Goal: Task Accomplishment & Management: Manage account settings

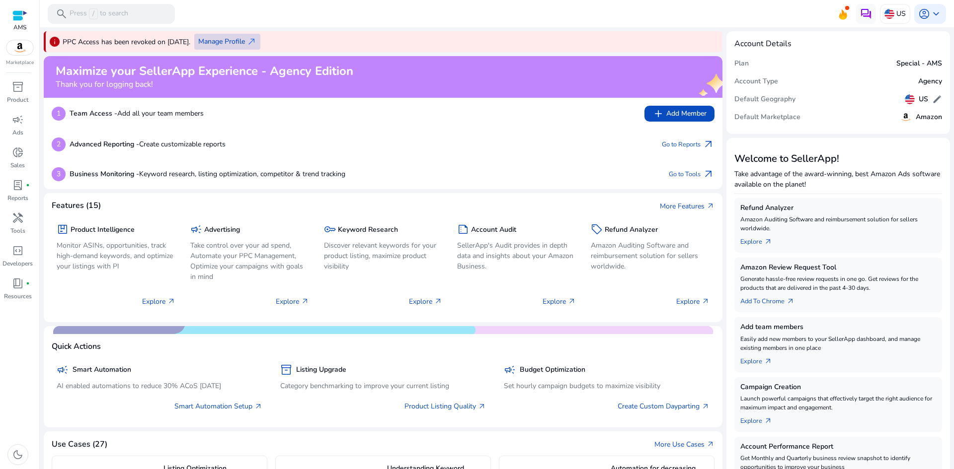
click at [240, 38] on span "Manage Profile" at bounding box center [221, 41] width 47 height 10
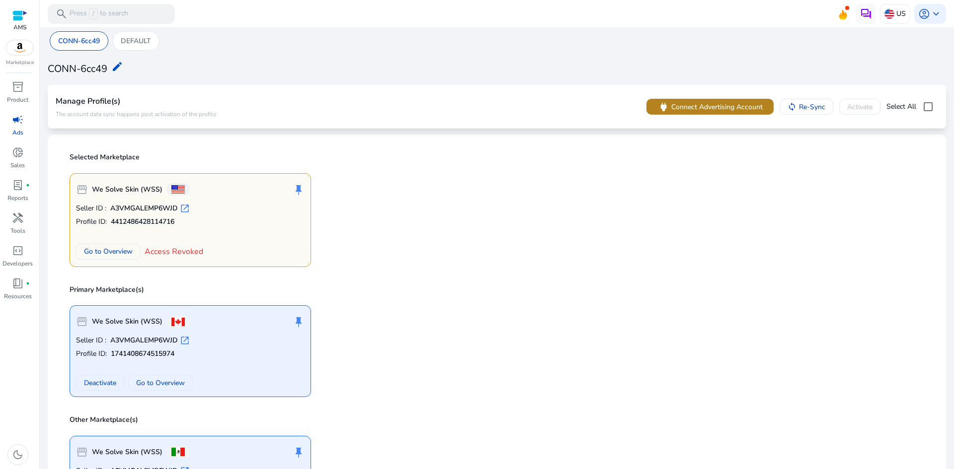
click at [674, 111] on span "Connect Advertising Account" at bounding box center [716, 107] width 91 height 10
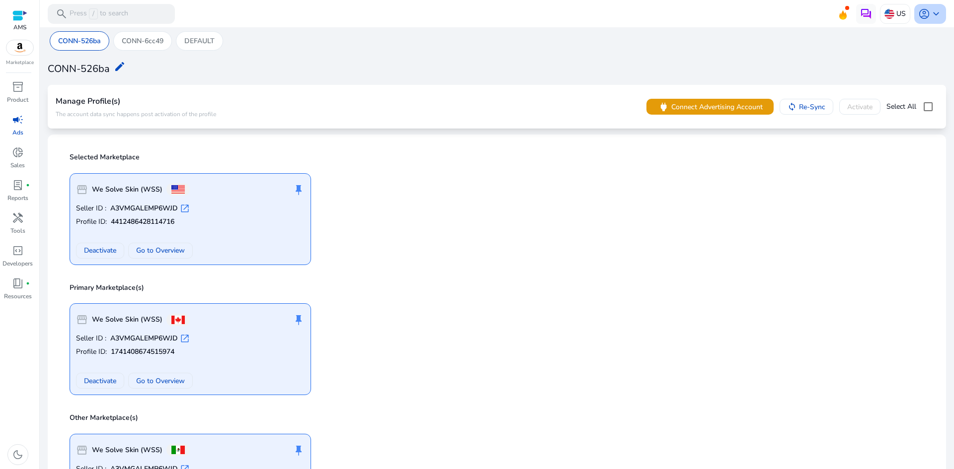
click at [931, 17] on span "keyboard_arrow_down" at bounding box center [936, 14] width 12 height 12
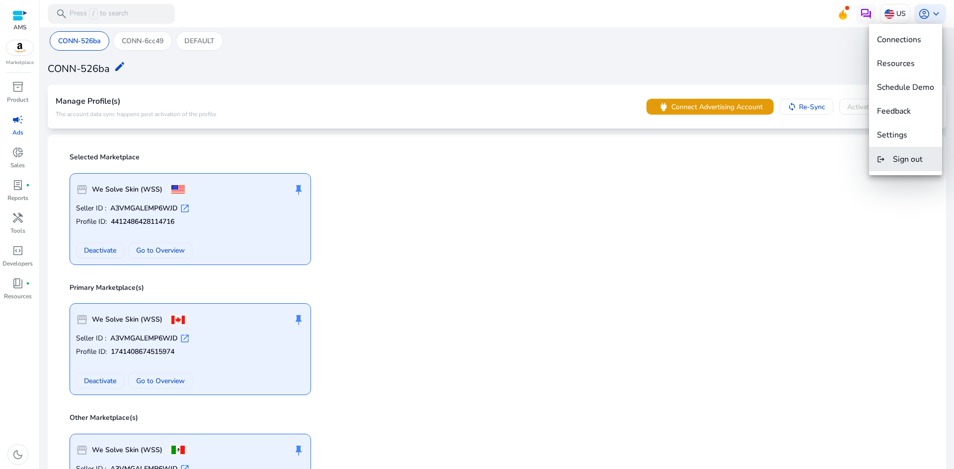
click at [894, 167] on button "logout Sign out" at bounding box center [905, 160] width 73 height 24
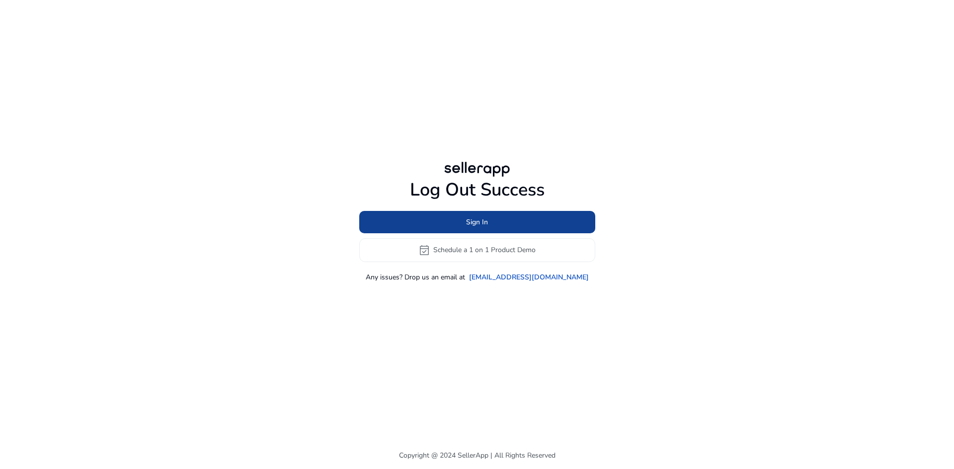
click at [519, 228] on span at bounding box center [477, 222] width 236 height 24
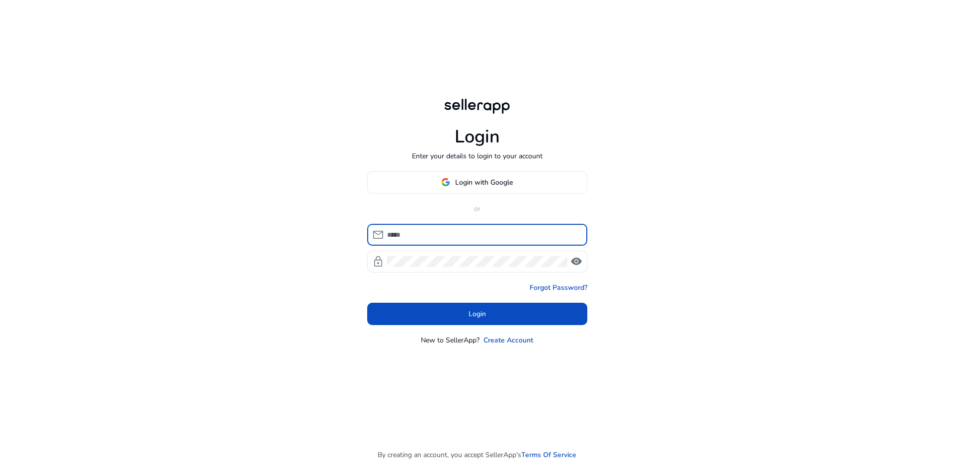
click at [469, 237] on input at bounding box center [483, 235] width 192 height 11
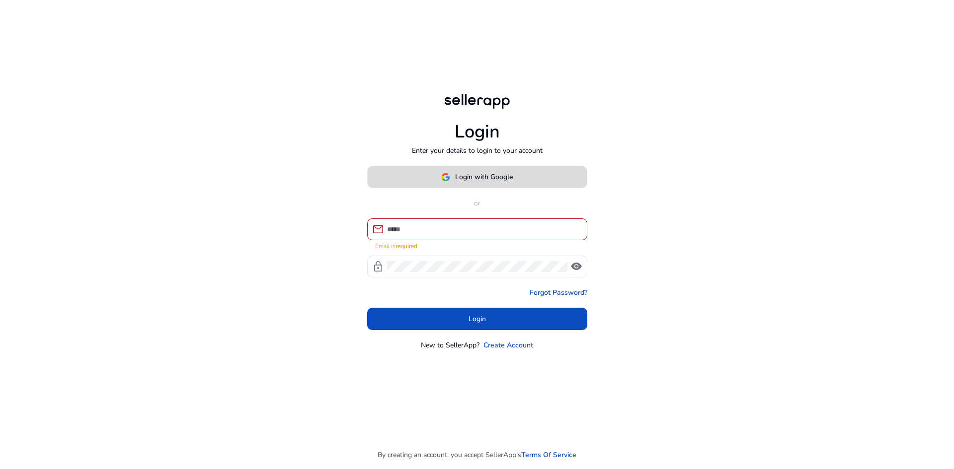
click at [464, 182] on span "Login with Google" at bounding box center [484, 177] width 58 height 10
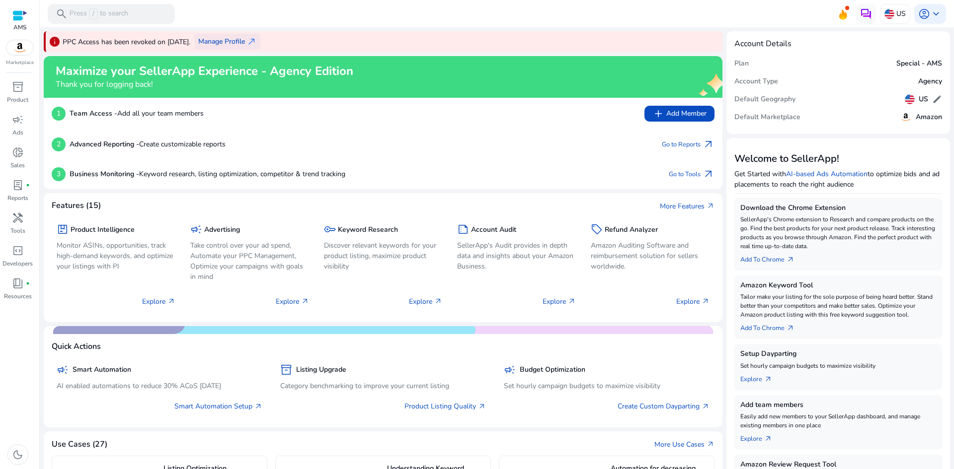
click at [245, 41] on span "Manage Profile" at bounding box center [221, 41] width 47 height 10
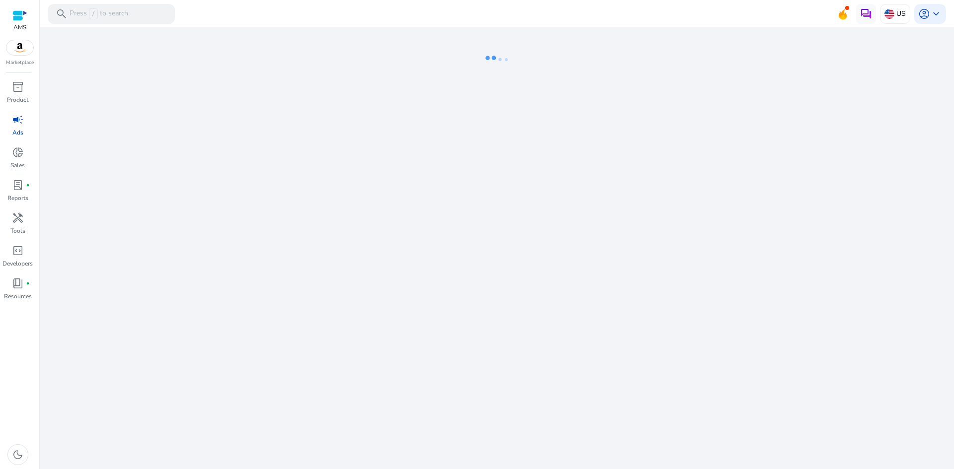
click at [263, 41] on ng-lottie at bounding box center [497, 59] width 906 height 65
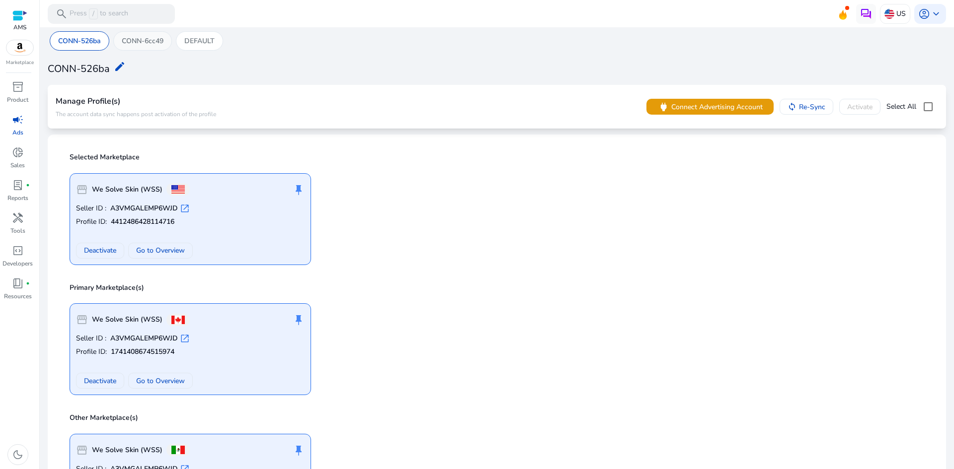
click at [140, 41] on p "CONN-6cc49" at bounding box center [143, 41] width 42 height 10
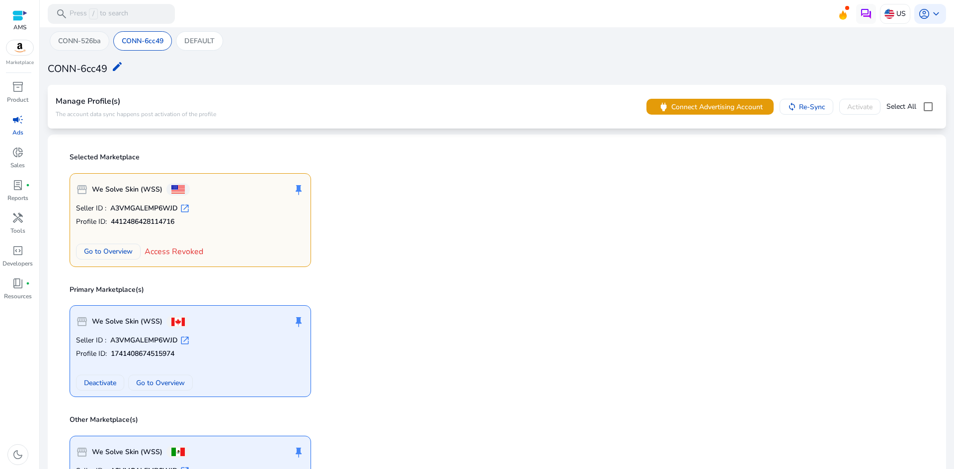
click at [94, 31] on div "CONN-526ba" at bounding box center [80, 40] width 60 height 19
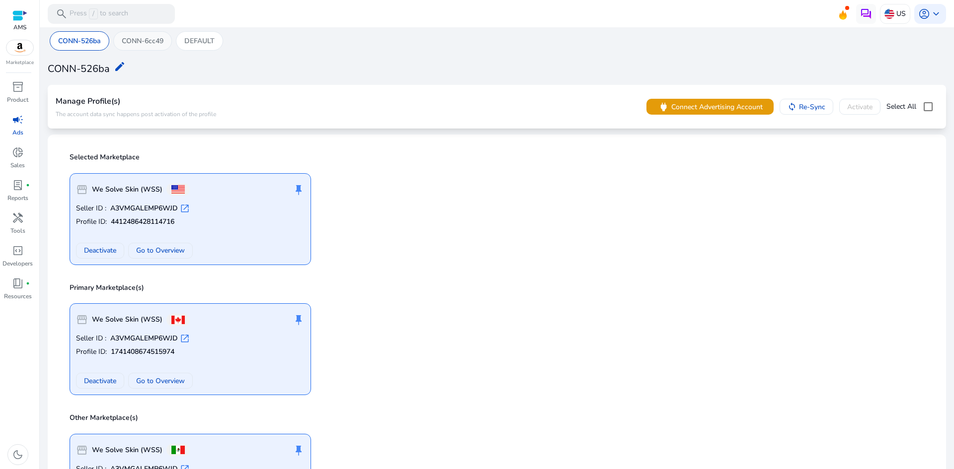
click at [146, 42] on p "CONN-6cc49" at bounding box center [143, 41] width 42 height 10
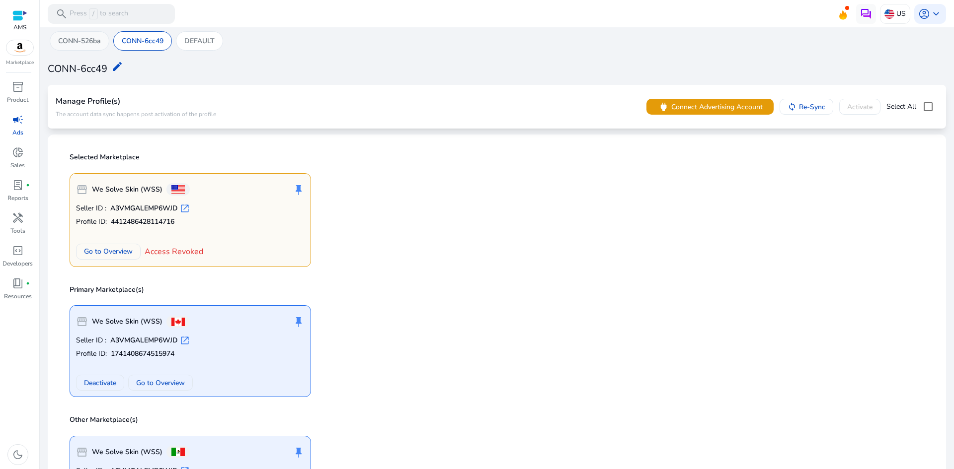
click at [76, 43] on p "CONN-526ba" at bounding box center [79, 41] width 43 height 10
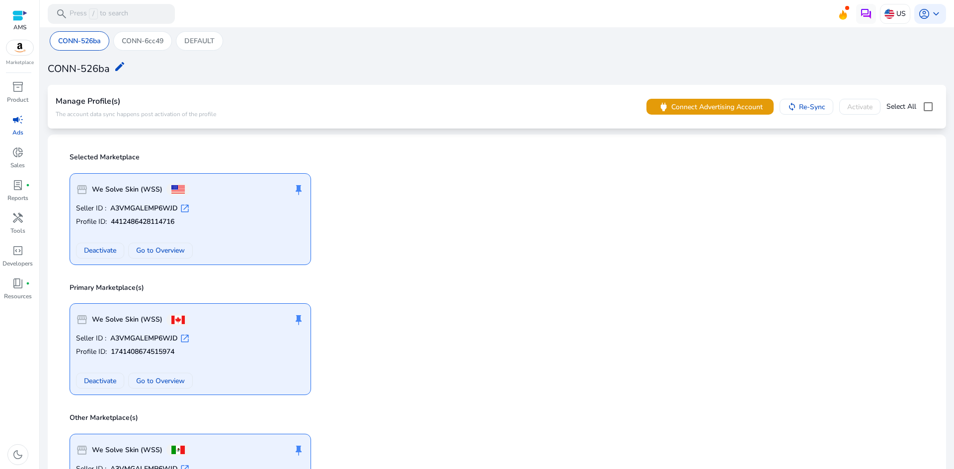
click at [152, 29] on div "CONN-526ba CONN-6cc49 DEFAULT CONN-526ba edit Manage Profile(s) The account dat…" at bounding box center [497, 286] width 906 height 519
click at [155, 36] on p "CONN-6cc49" at bounding box center [143, 41] width 42 height 10
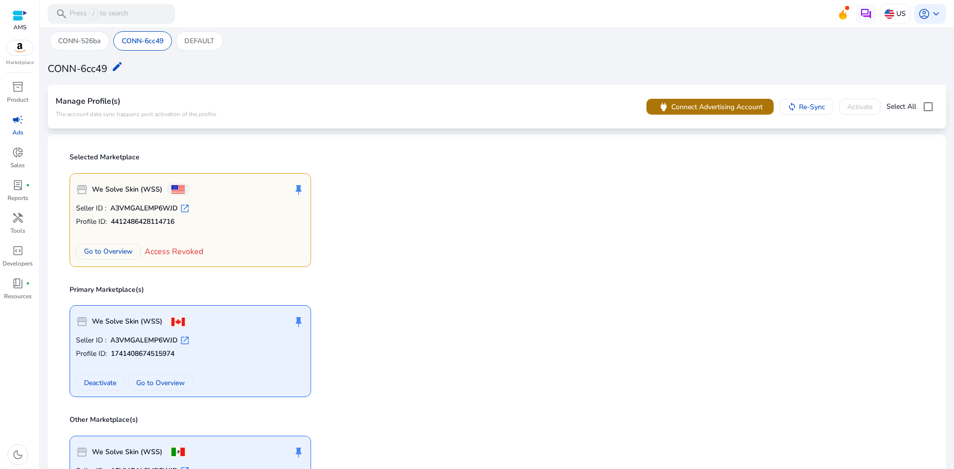
click at [664, 110] on span "power" at bounding box center [663, 106] width 11 height 11
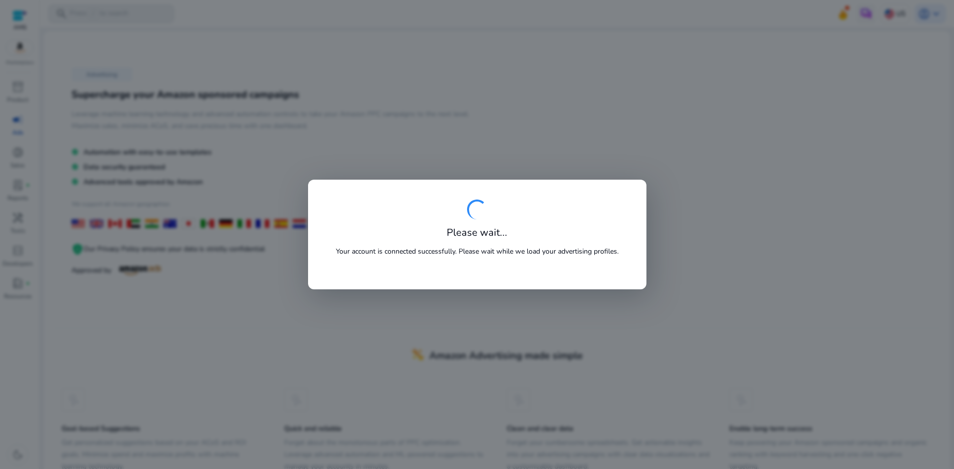
click at [305, 222] on div at bounding box center [477, 234] width 954 height 469
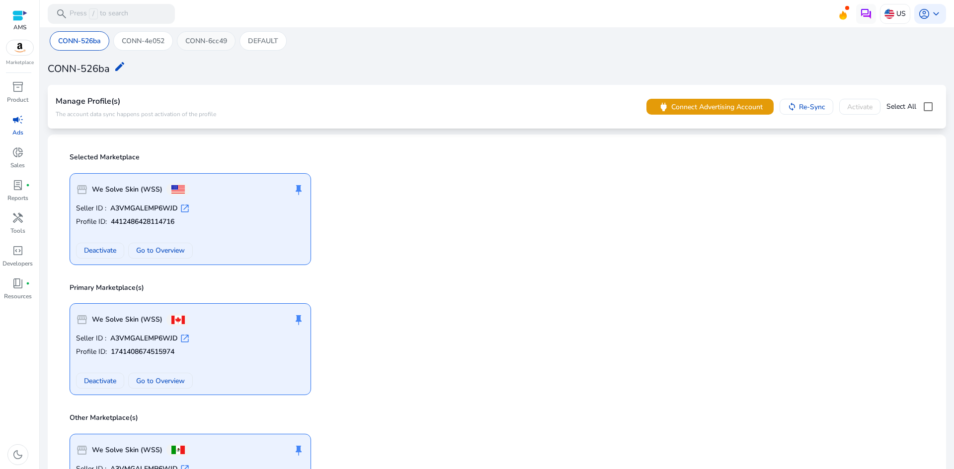
click at [201, 39] on p "CONN-6cc49" at bounding box center [206, 41] width 42 height 10
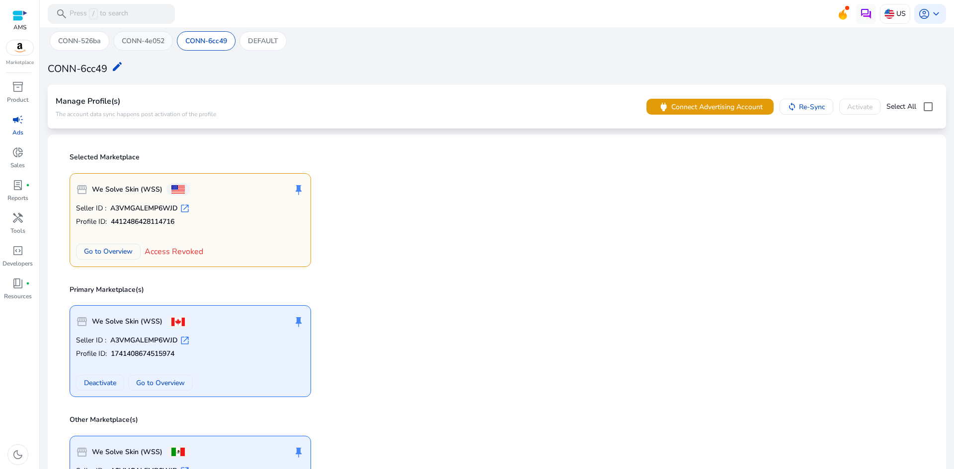
click at [134, 43] on p "CONN-4e052" at bounding box center [143, 41] width 43 height 10
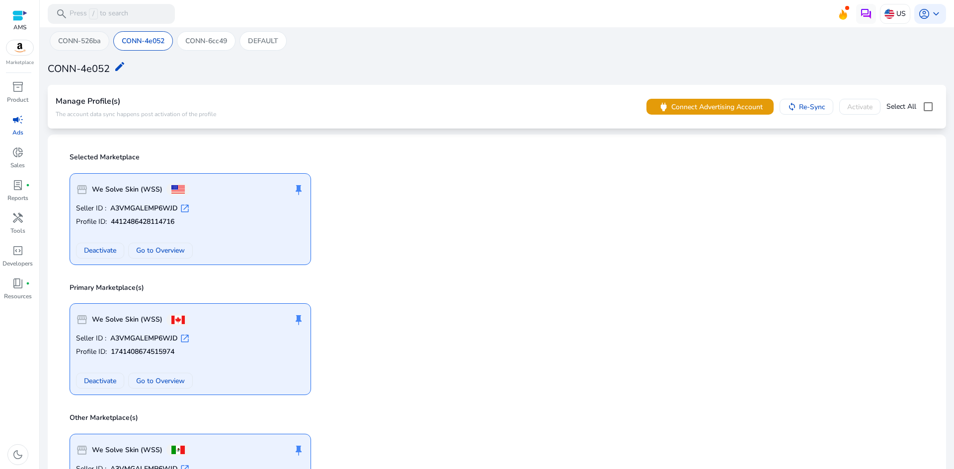
click at [84, 45] on p "CONN-526ba" at bounding box center [79, 41] width 43 height 10
click at [137, 40] on p "CONN-4e052" at bounding box center [143, 41] width 43 height 10
click at [194, 39] on p "CONN-6cc49" at bounding box center [206, 41] width 42 height 10
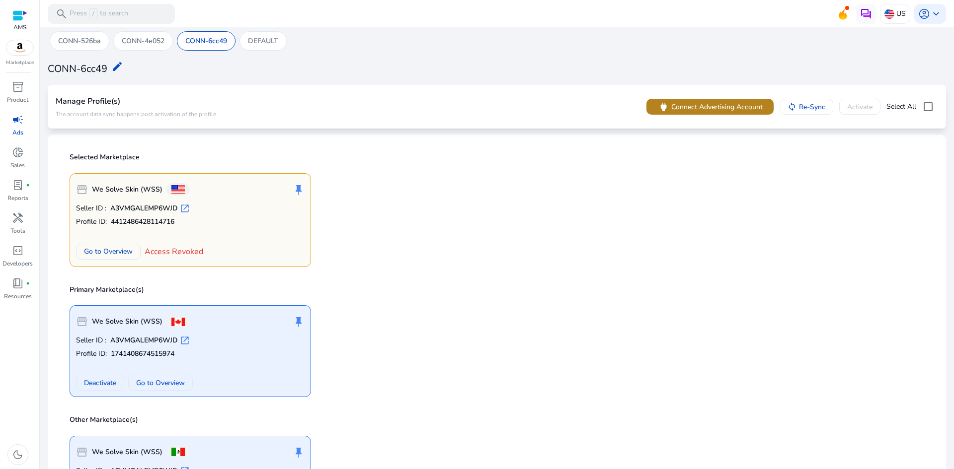
click at [696, 107] on span "Connect Advertising Account" at bounding box center [716, 107] width 91 height 10
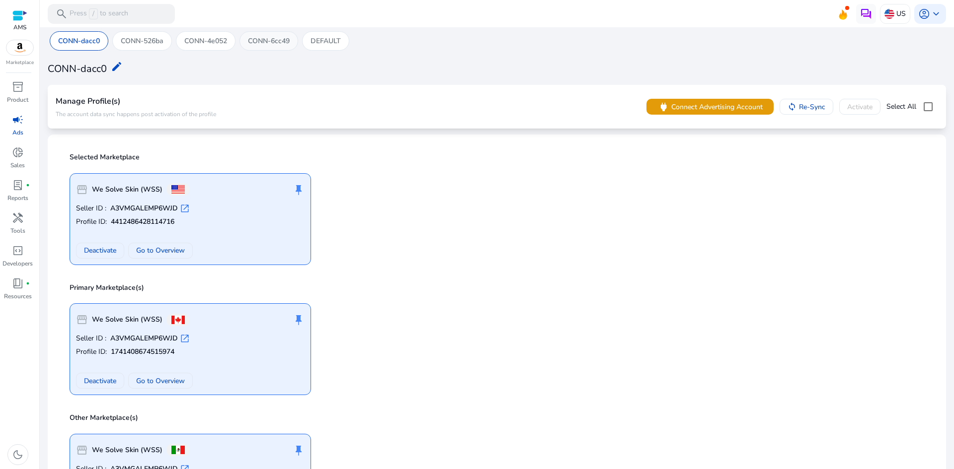
click at [267, 37] on p "CONN-6cc49" at bounding box center [269, 41] width 42 height 10
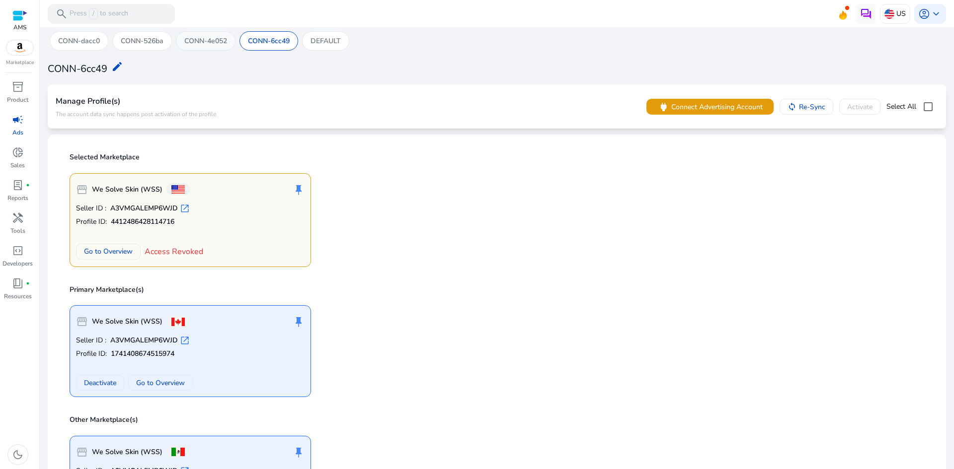
click at [214, 39] on p "CONN-4e052" at bounding box center [205, 41] width 43 height 10
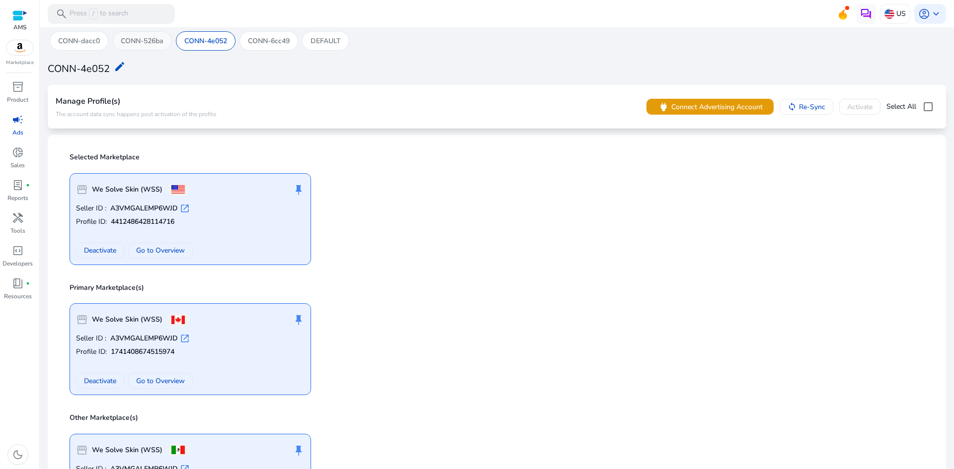
click at [149, 45] on p "CONN-526ba" at bounding box center [142, 41] width 43 height 10
click at [88, 44] on p "CONN-dacc0" at bounding box center [79, 41] width 42 height 10
click at [930, 15] on span "keyboard_arrow_down" at bounding box center [936, 14] width 12 height 12
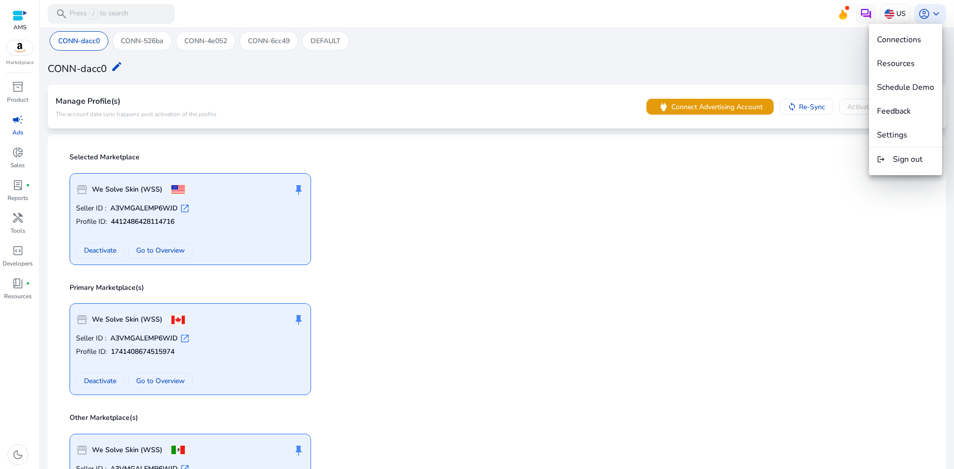
click at [841, 26] on div at bounding box center [477, 234] width 954 height 469
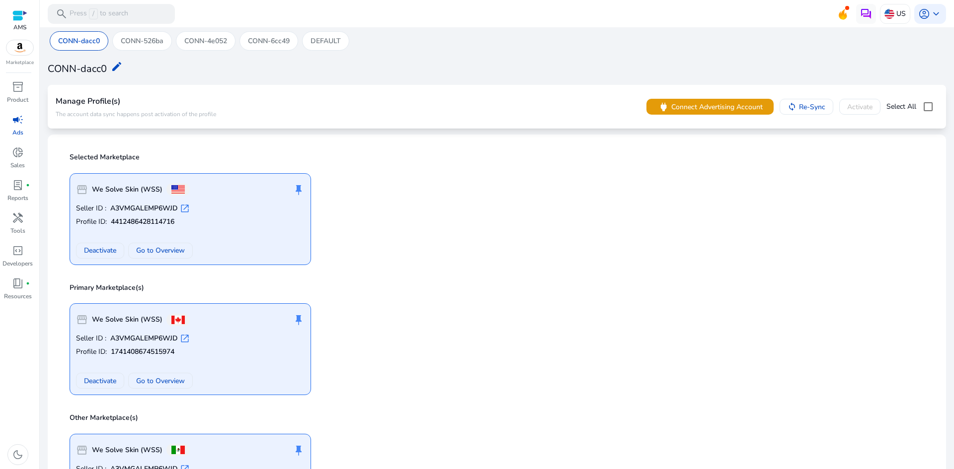
click at [838, 20] on mat-toolbar "search Press / to search US account_circle keyboard_arrow_down" at bounding box center [497, 13] width 914 height 27
click at [842, 17] on icon at bounding box center [843, 17] width 3 height 4
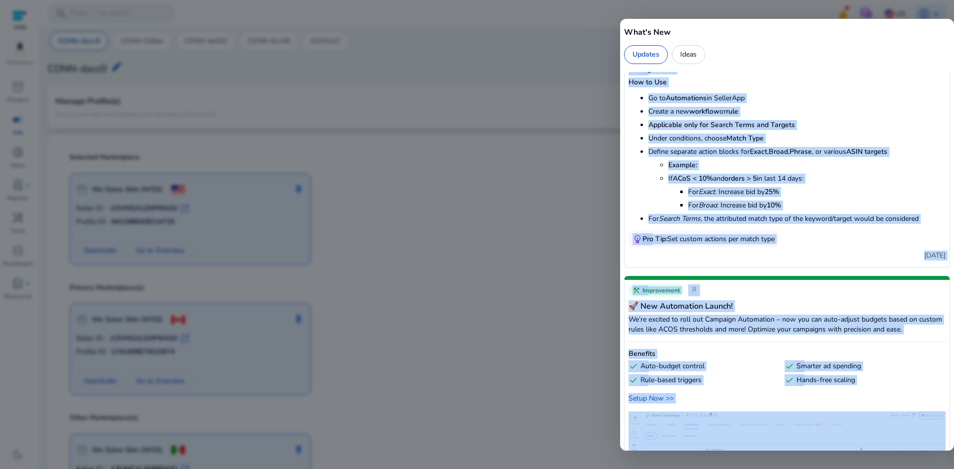
scroll to position [174, 0]
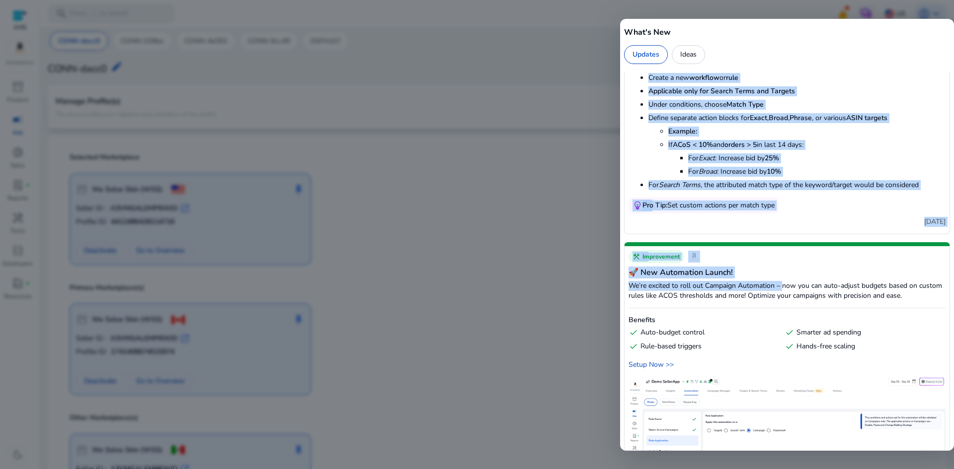
drag, startPoint x: 786, startPoint y: 186, endPoint x: 782, endPoint y: 283, distance: 96.9
click at [782, 283] on div "celebration New Feature Automations on Match Types Take your campaign optimizat…" at bounding box center [787, 261] width 334 height 379
click at [782, 283] on p "We’re excited to roll out Campaign Automation – now you can auto-adjust budgets…" at bounding box center [786, 291] width 317 height 20
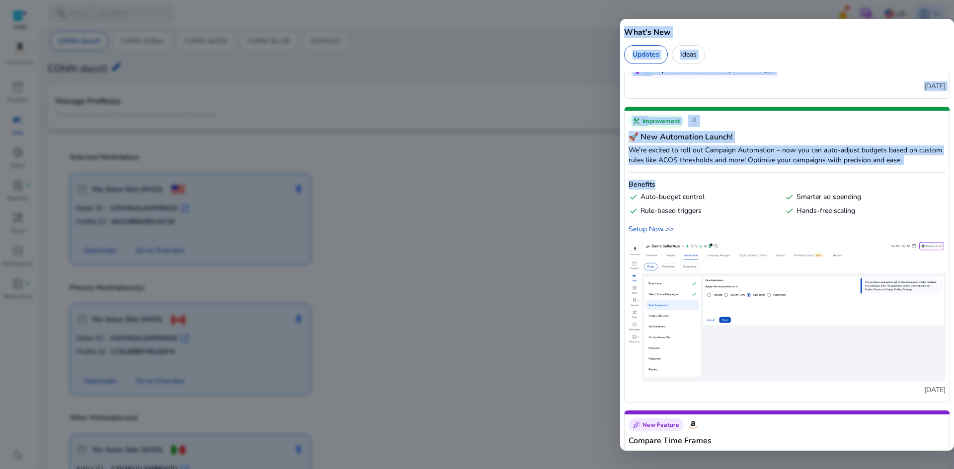
scroll to position [385, 0]
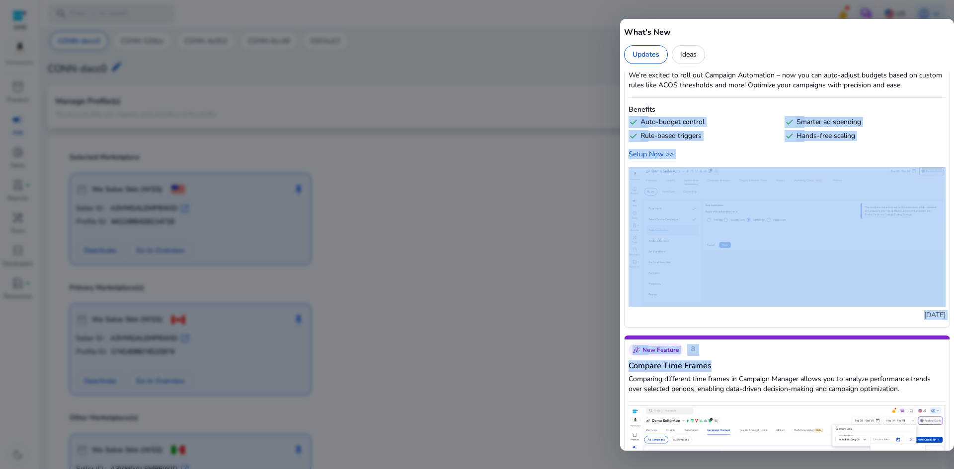
drag, startPoint x: 882, startPoint y: 316, endPoint x: 871, endPoint y: 366, distance: 51.4
click at [871, 366] on div "celebration New Feature Automations on Match Types Take your campaign optimizat…" at bounding box center [787, 261] width 334 height 379
click at [811, 274] on img at bounding box center [786, 237] width 317 height 140
click at [768, 224] on img at bounding box center [786, 237] width 317 height 140
click at [797, 322] on div "construction Improvement 🚀 New Automation Launch! We’re excited to roll out Cam…" at bounding box center [787, 180] width 326 height 296
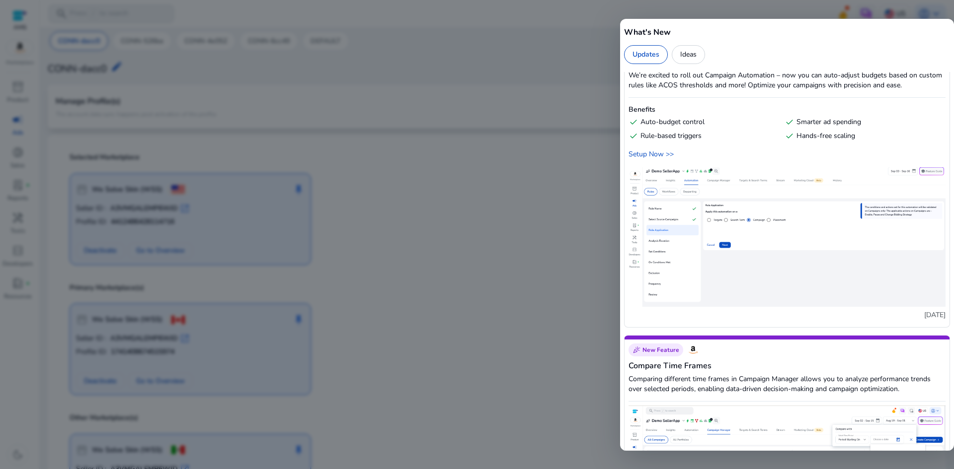
click at [416, 216] on div at bounding box center [477, 234] width 954 height 469
